Goal: Navigation & Orientation: Find specific page/section

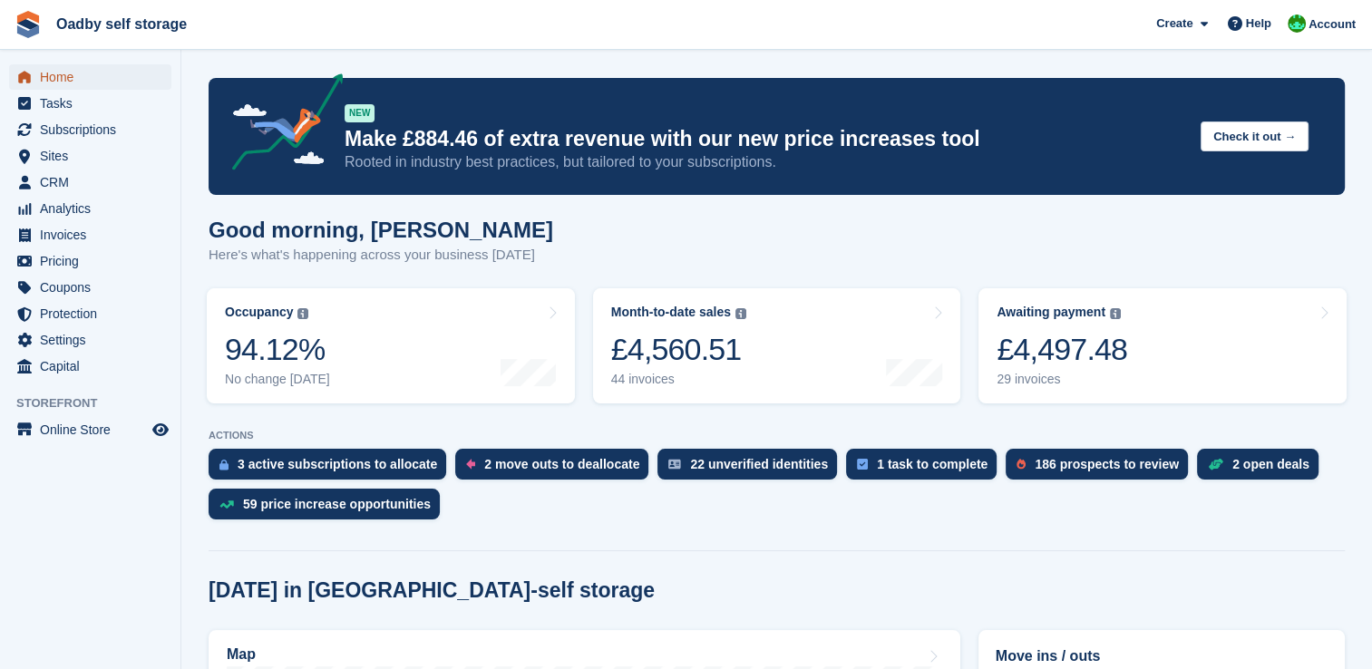
click at [58, 82] on span "Home" at bounding box center [94, 76] width 109 height 25
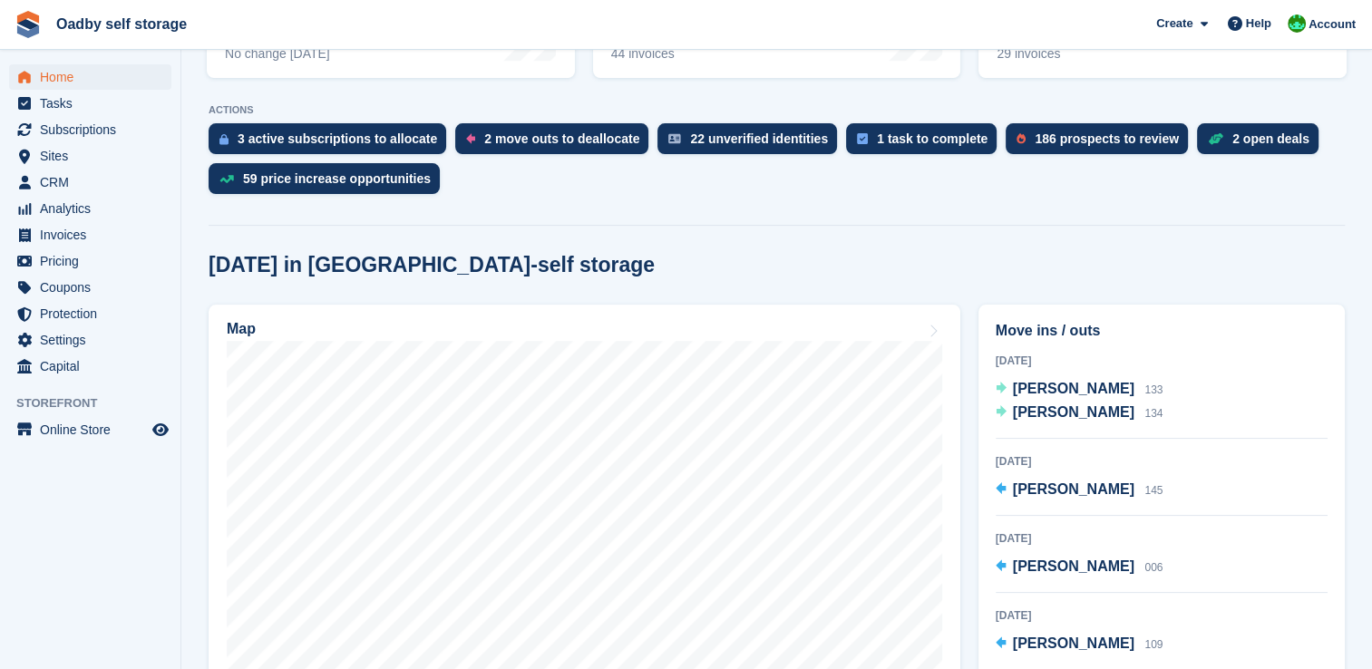
scroll to position [363, 0]
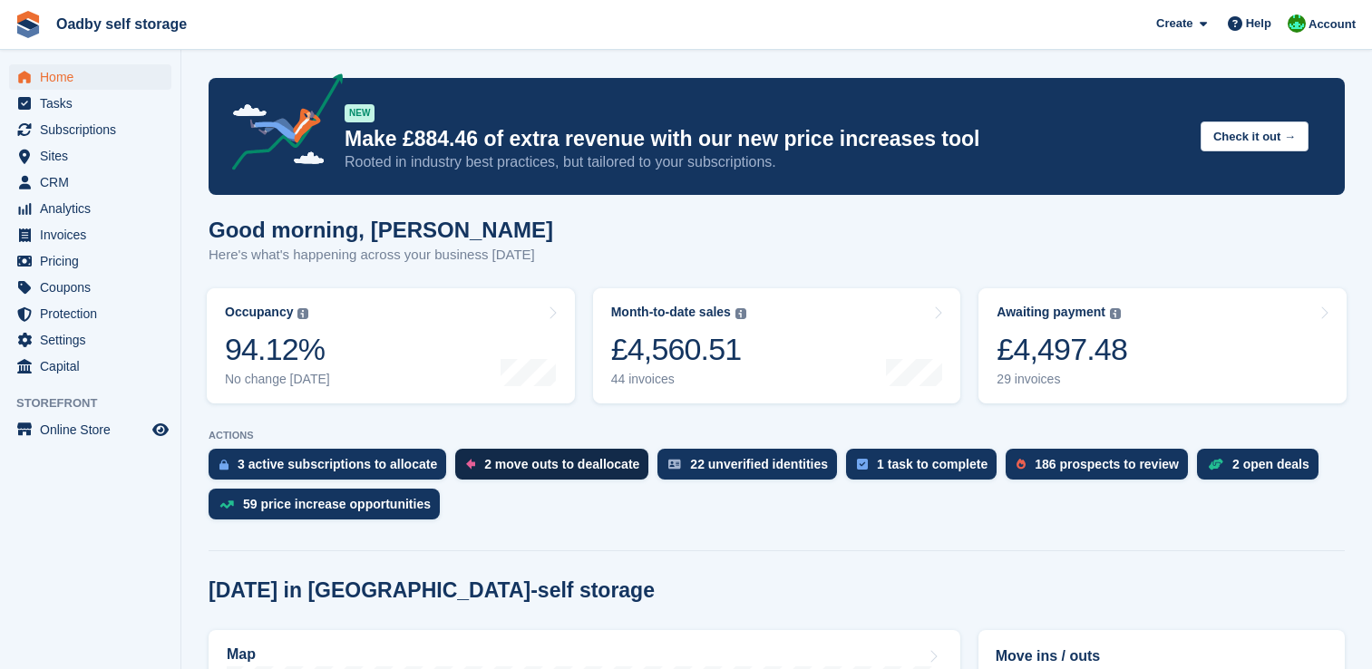
scroll to position [363, 0]
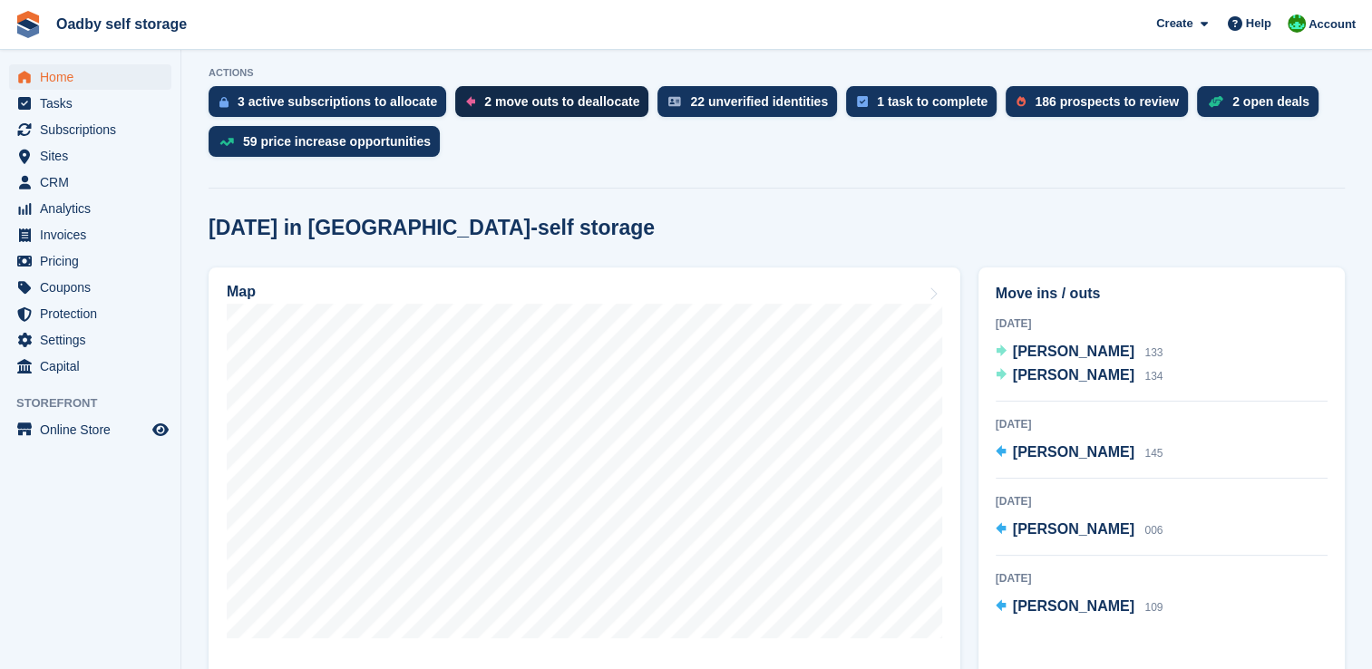
click at [532, 98] on div "2 move outs to deallocate" at bounding box center [561, 101] width 155 height 15
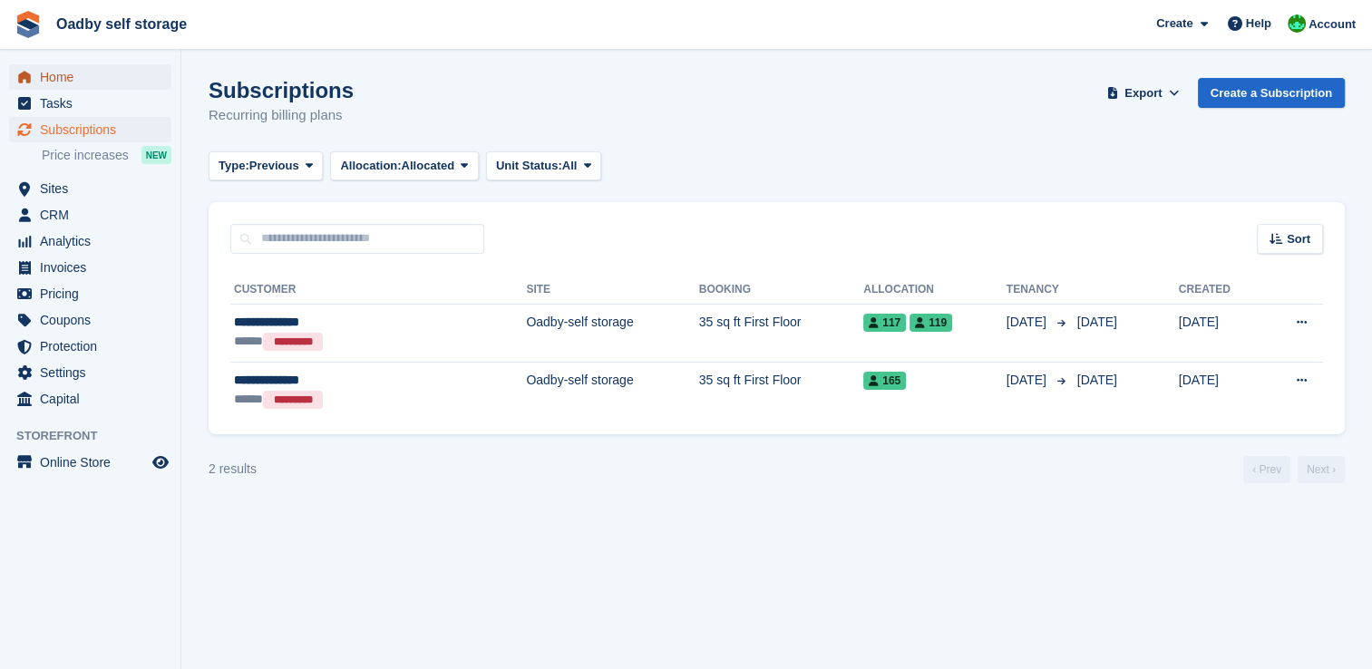
click at [68, 78] on span "Home" at bounding box center [94, 76] width 109 height 25
